Goal: Information Seeking & Learning: Learn about a topic

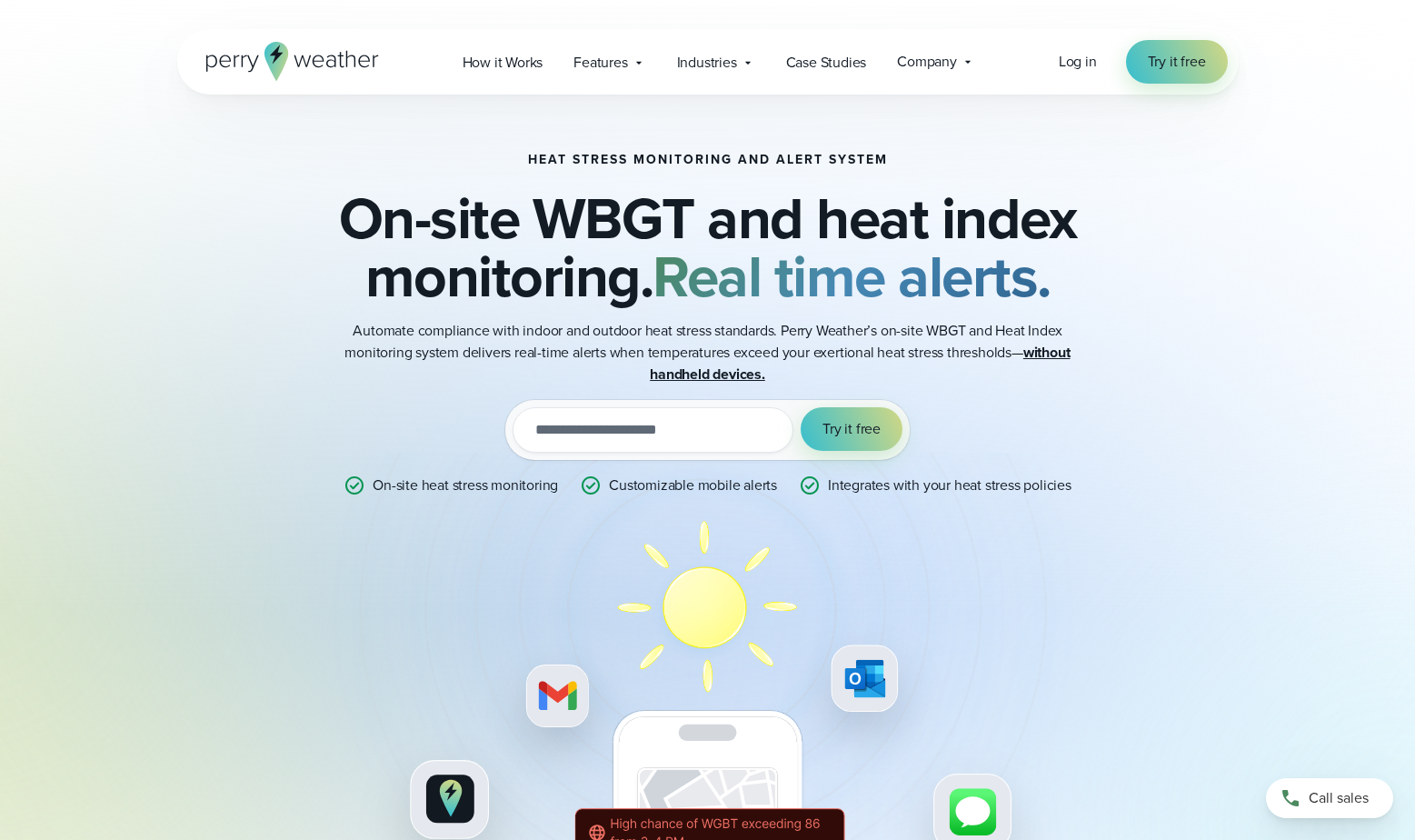
click at [712, 372] on strong "without handheld devices." at bounding box center [860, 363] width 420 height 43
click at [960, 69] on div "Company Contact Us Reach out to us for sales or support questions" at bounding box center [937, 62] width 110 height 38
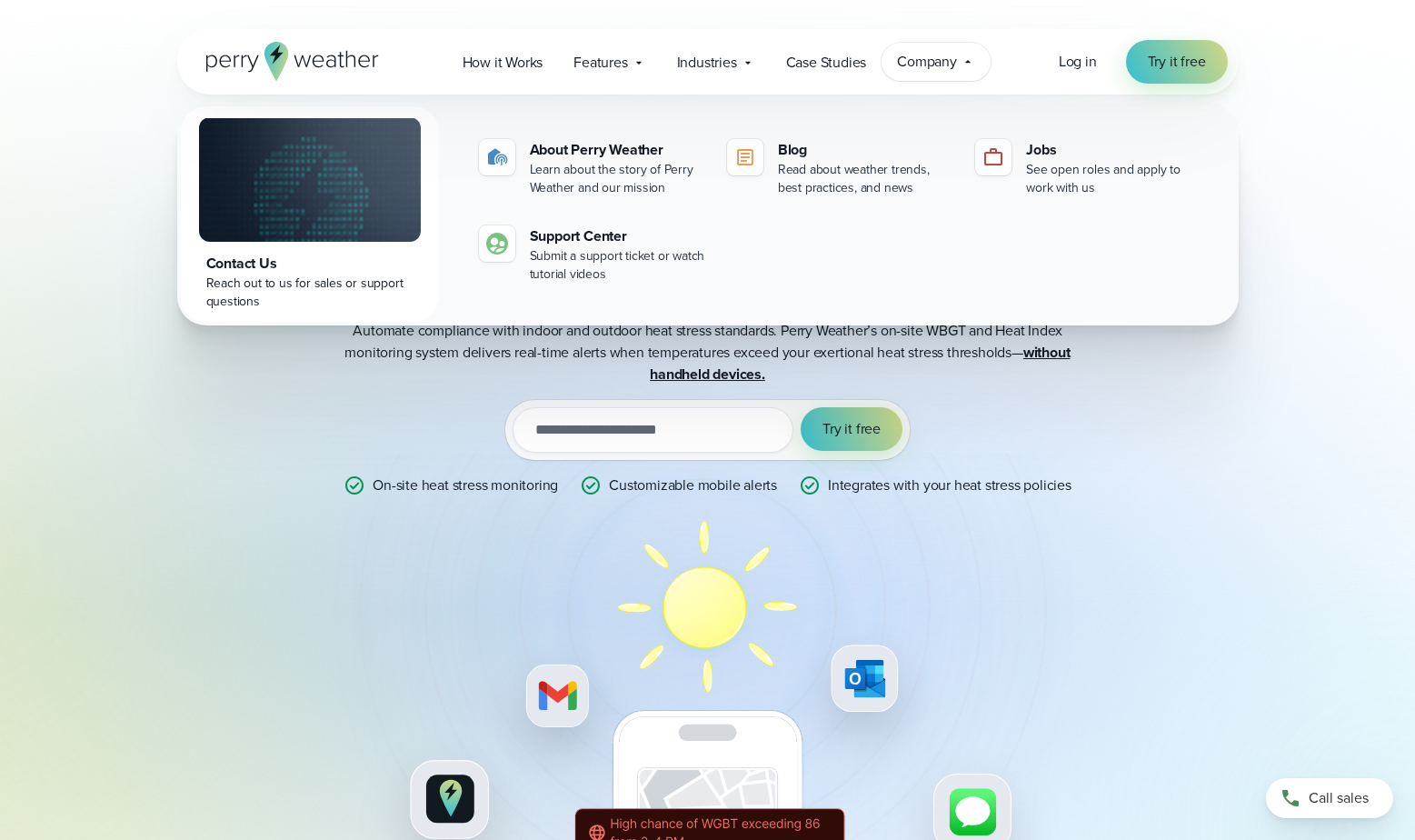
click at [154, 465] on div "Heat Stress Monitoring and Alert System On-site WBGT and heat index monitoring.…" at bounding box center [708, 546] width 1308 height 903
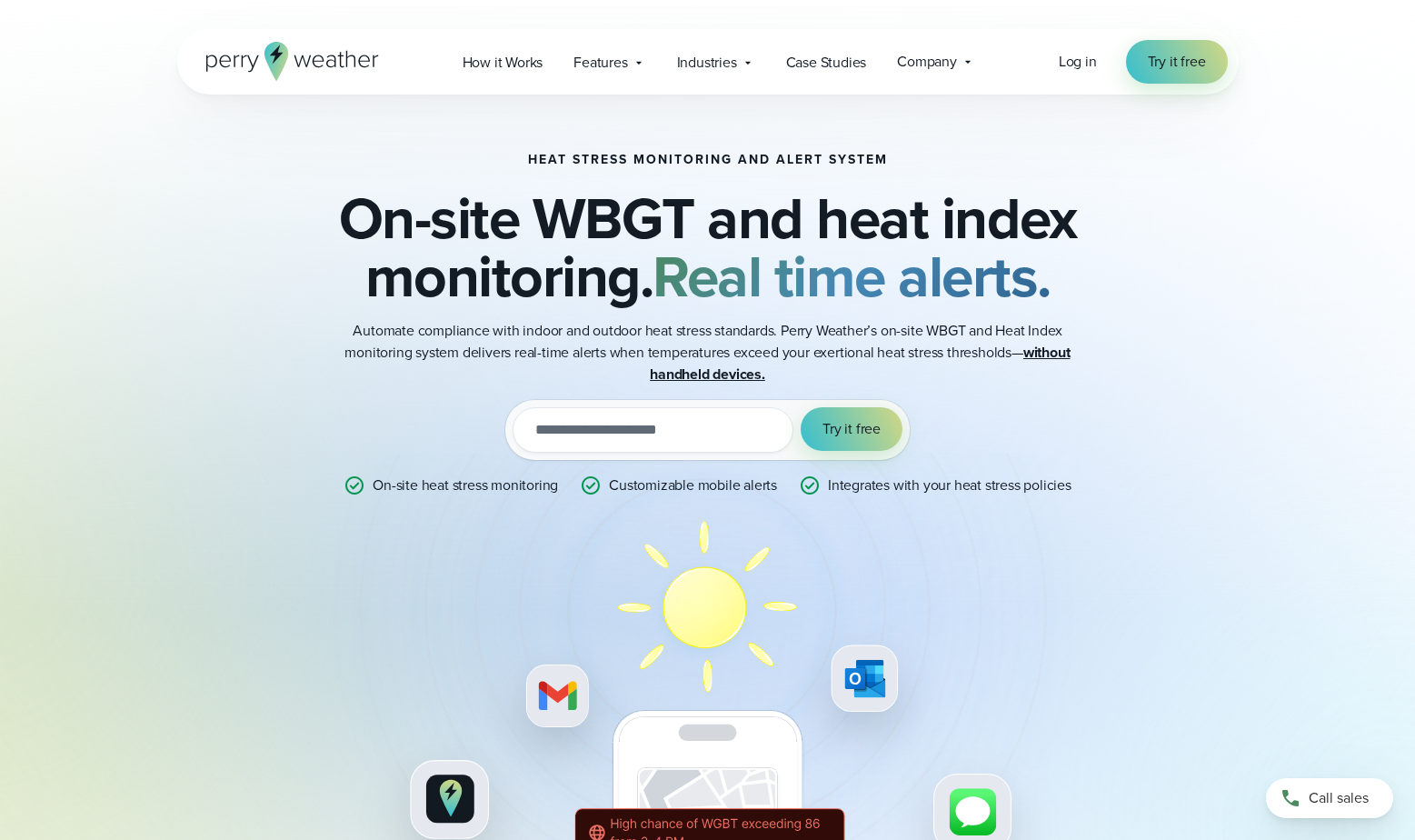
click at [324, 59] on icon at bounding box center [292, 62] width 173 height 39
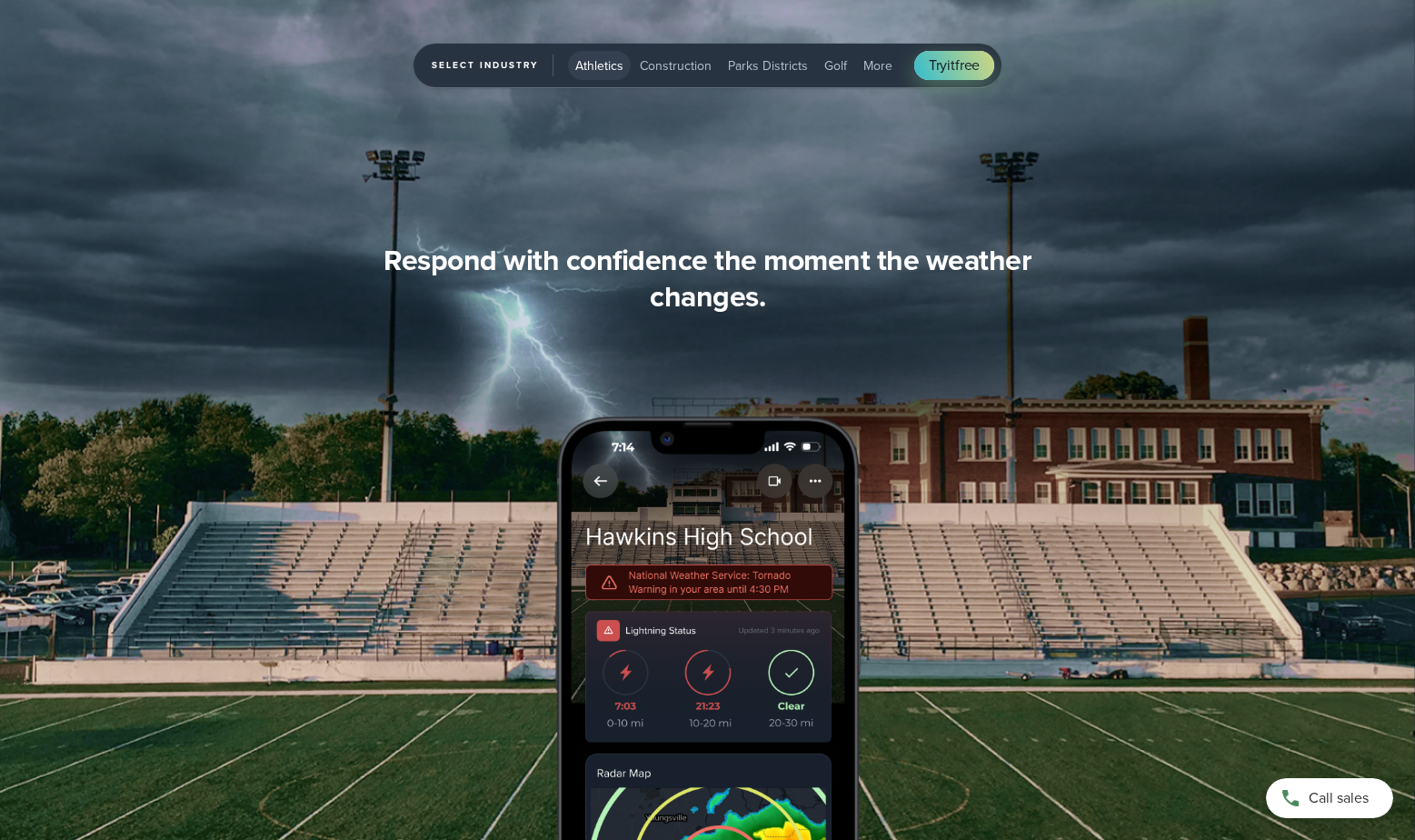
scroll to position [2521, 0]
